Goal: Information Seeking & Learning: Learn about a topic

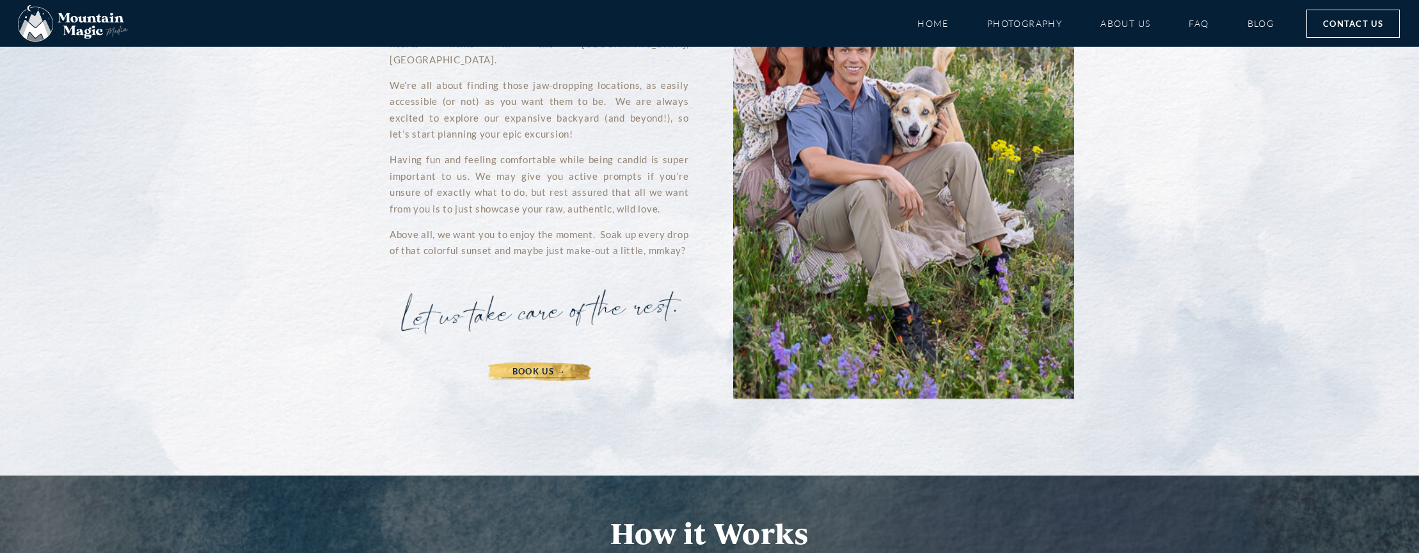
scroll to position [2431, 0]
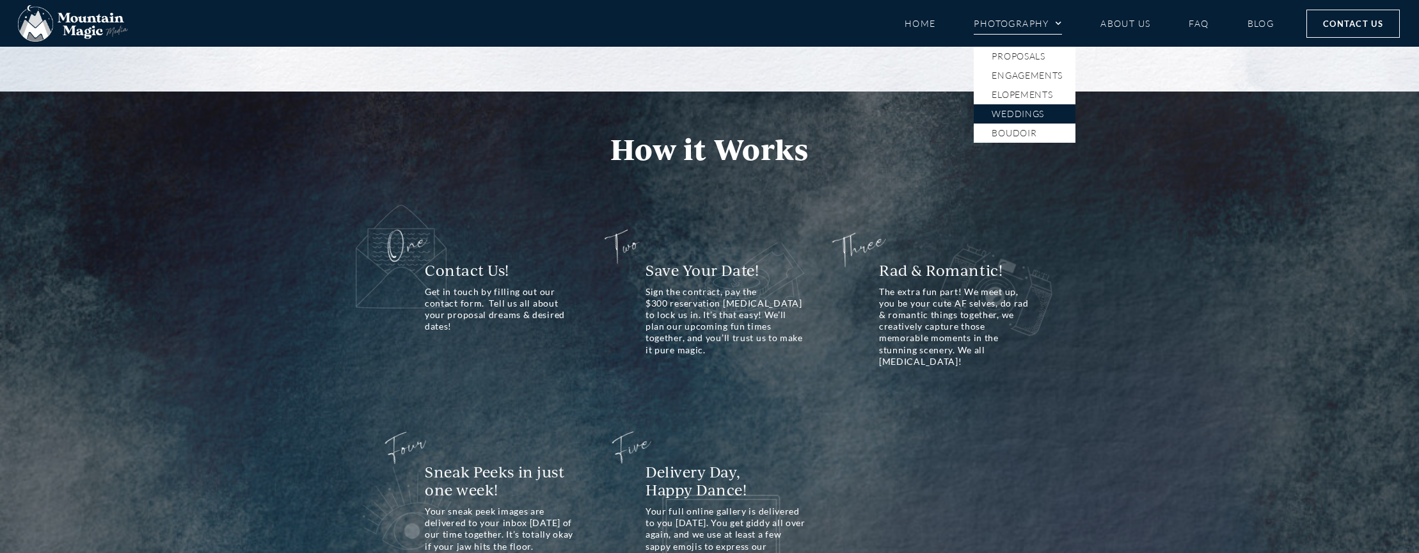
click at [1020, 116] on link "Weddings" at bounding box center [1025, 113] width 102 height 19
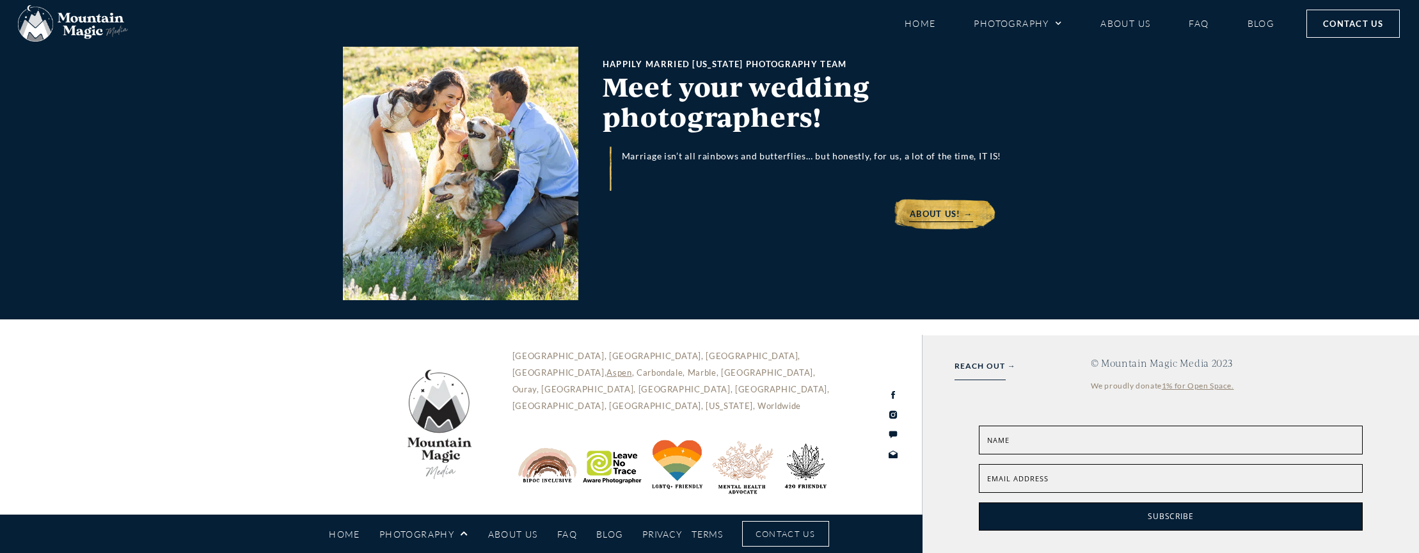
scroll to position [5182, 0]
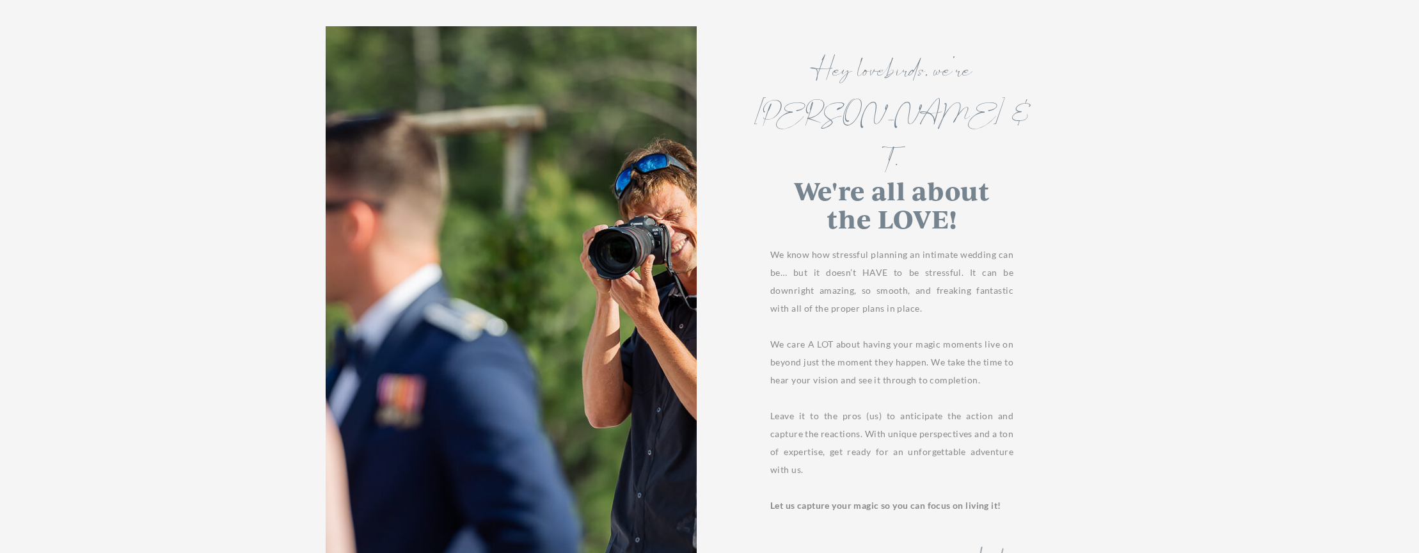
scroll to position [896, 0]
